Goal: Task Accomplishment & Management: Manage account settings

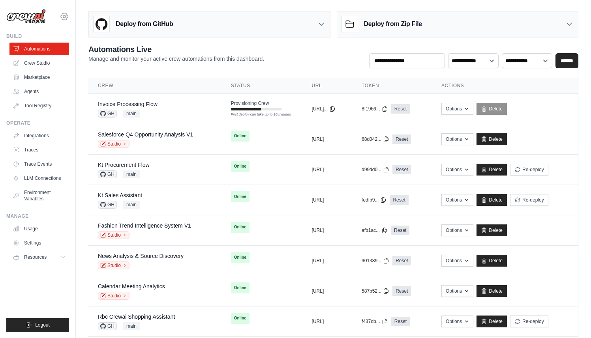
click at [66, 18] on icon at bounding box center [64, 16] width 9 height 9
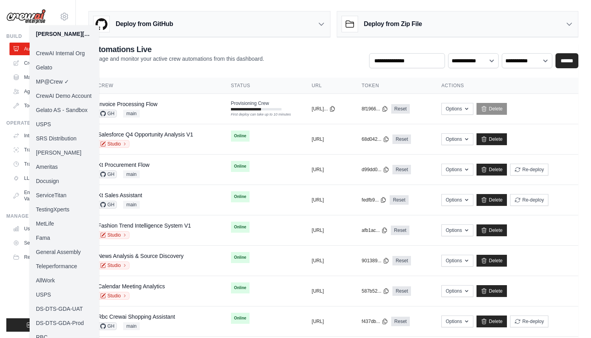
click at [56, 179] on link "Docusign" at bounding box center [64, 181] width 69 height 14
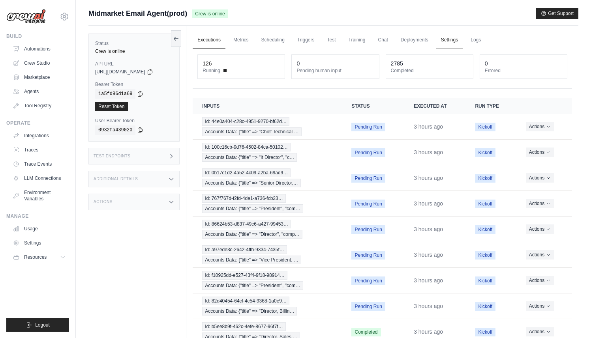
click at [446, 37] on link "Settings" at bounding box center [449, 40] width 26 height 17
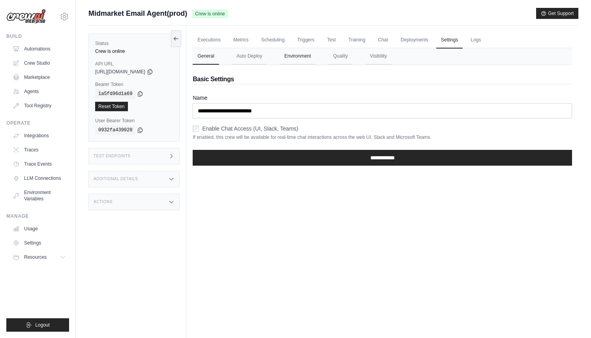
click at [298, 57] on button "Environment" at bounding box center [297, 56] width 36 height 17
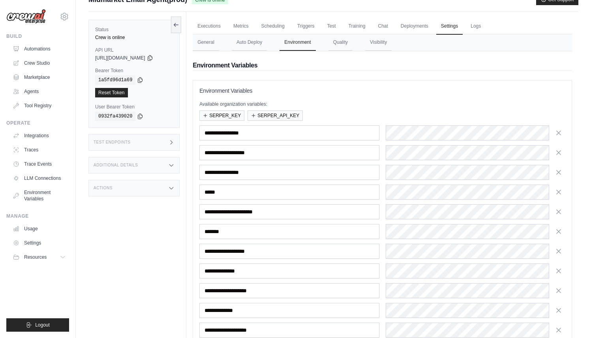
scroll to position [24, 0]
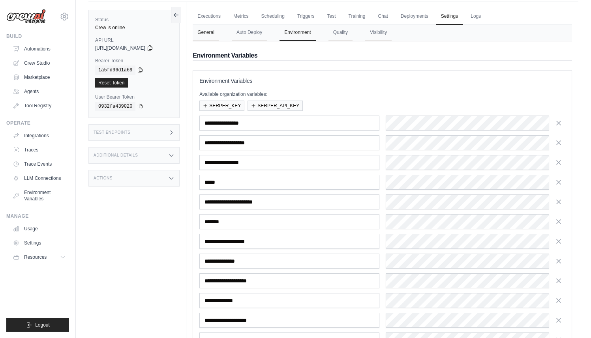
click at [205, 33] on button "General" at bounding box center [206, 32] width 26 height 17
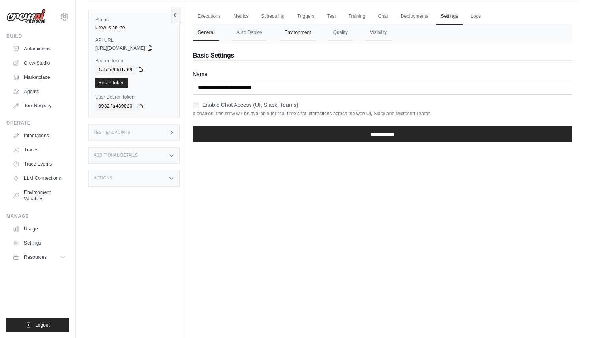
click at [290, 32] on button "Environment" at bounding box center [297, 32] width 36 height 17
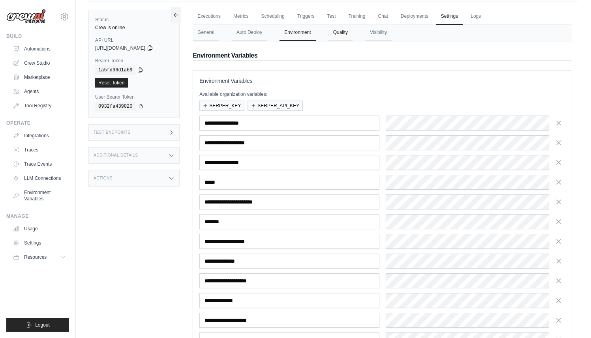
click at [345, 33] on button "Quality" at bounding box center [340, 32] width 24 height 17
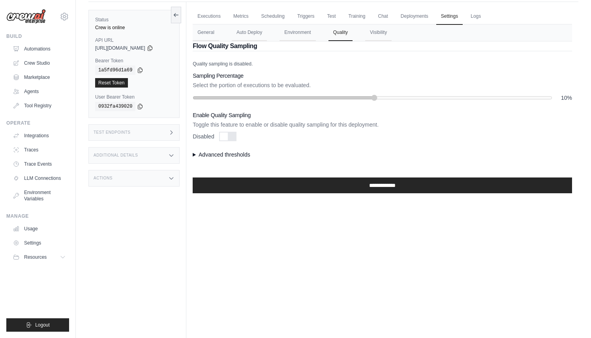
click at [320, 35] on nav "General Auto Deploy Environment Quality Visibility" at bounding box center [382, 32] width 379 height 17
click at [397, 33] on nav "General Auto Deploy Environment Quality Visibility" at bounding box center [382, 32] width 379 height 17
click at [384, 33] on button "Visibility" at bounding box center [378, 32] width 26 height 17
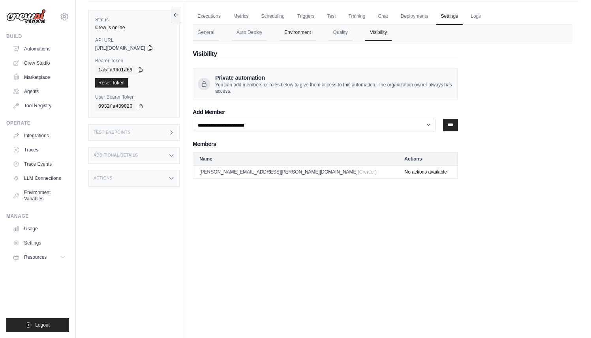
click at [301, 33] on button "Environment" at bounding box center [297, 32] width 36 height 17
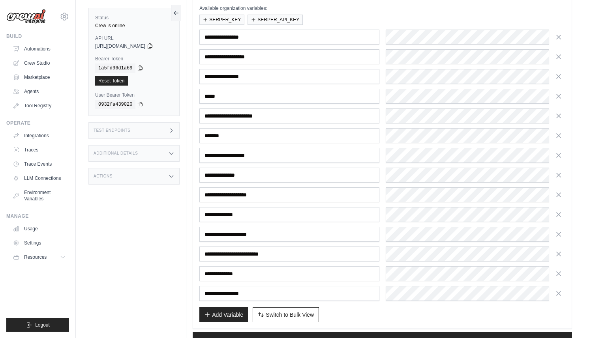
scroll to position [140, 0]
